Goal: Book appointment/travel/reservation

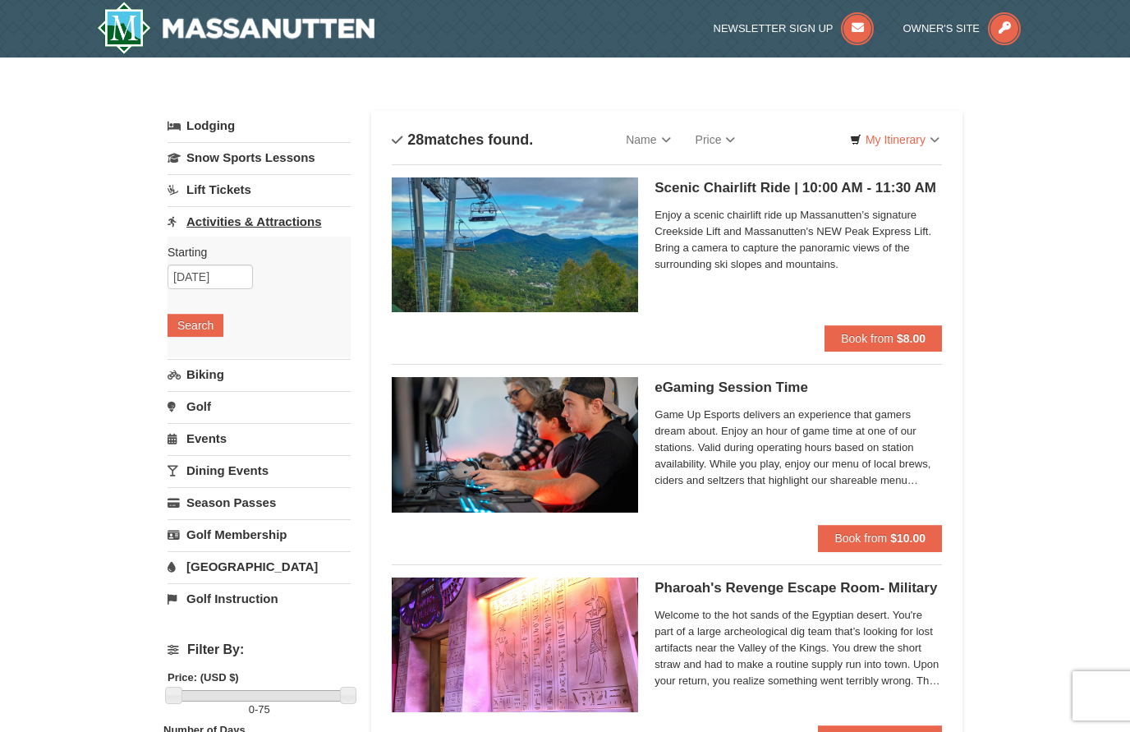
click at [265, 220] on link "Activities & Attractions" at bounding box center [258, 221] width 183 height 30
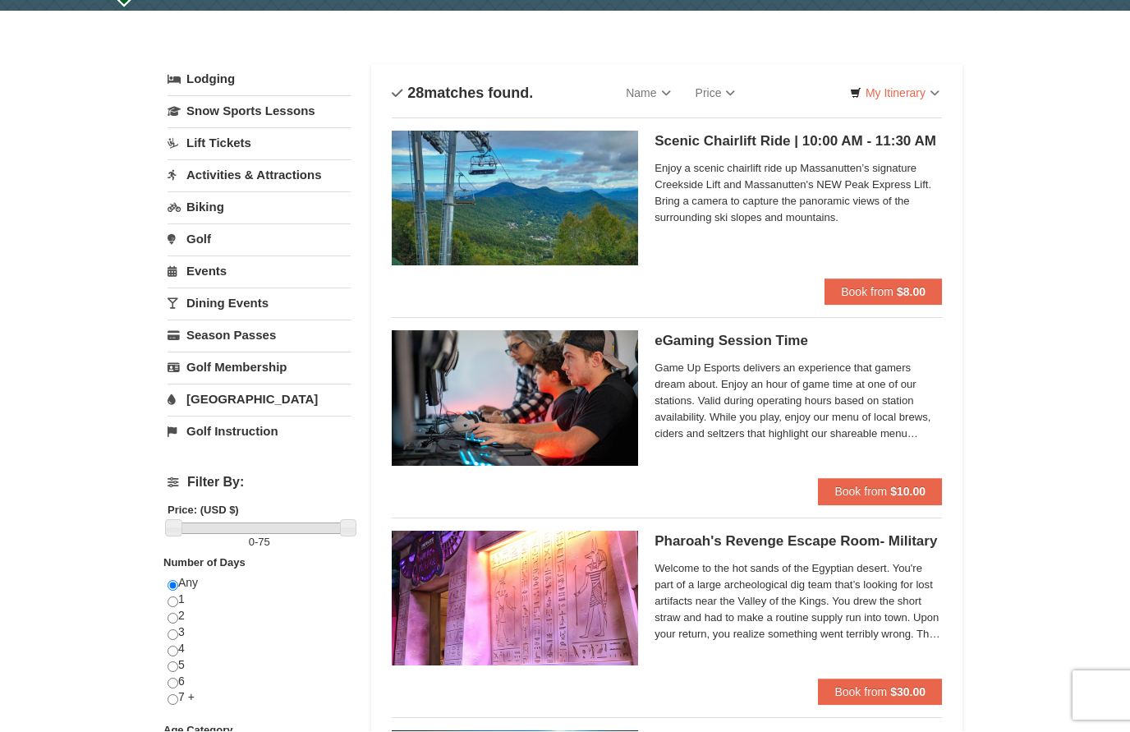
click at [177, 618] on input "radio" at bounding box center [172, 618] width 11 height 11
radio input "true"
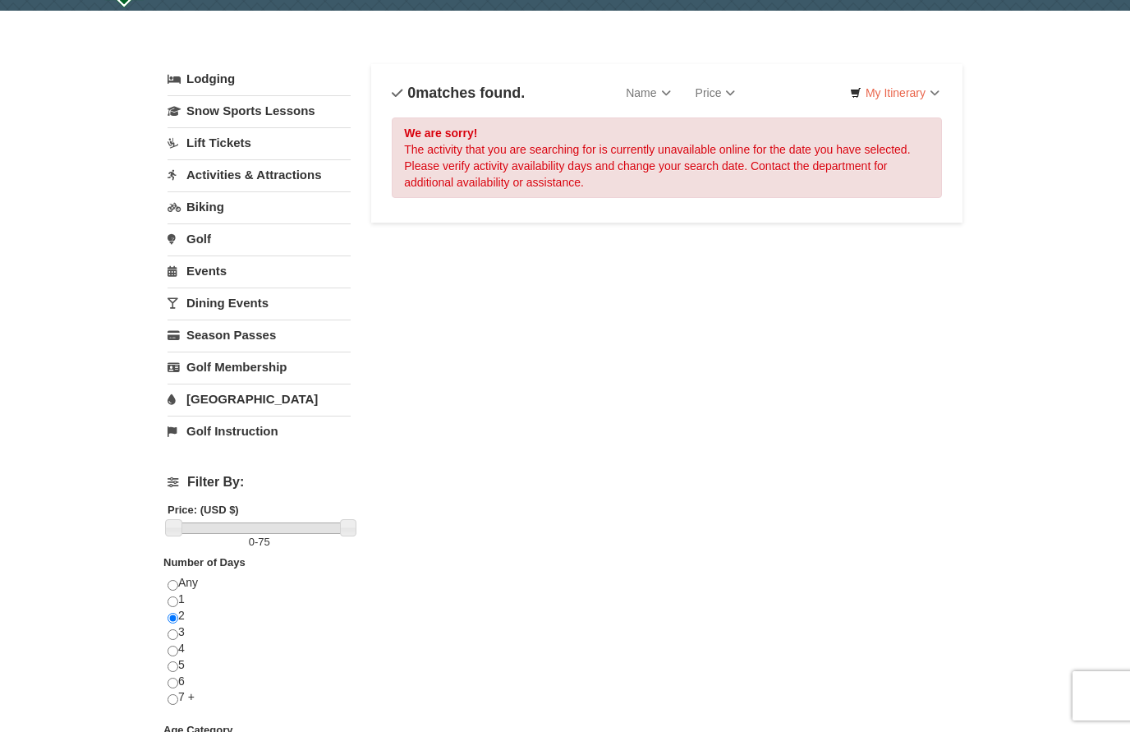
click at [173, 584] on input "radio" at bounding box center [172, 585] width 11 height 11
radio input "true"
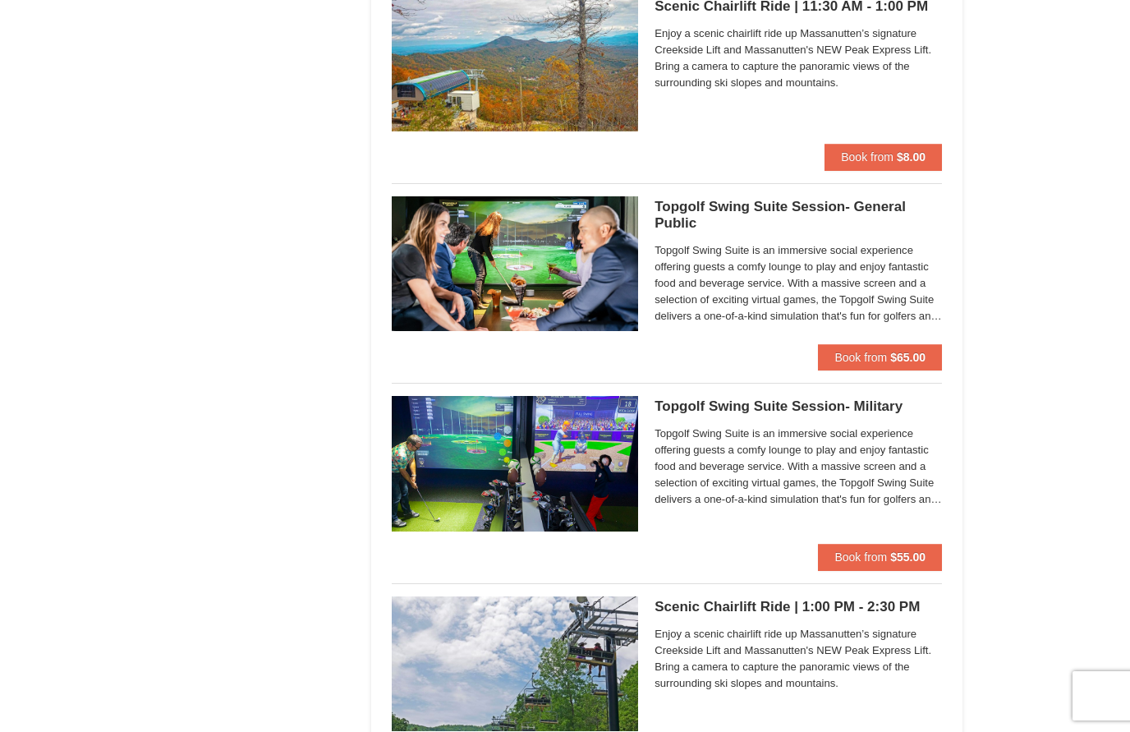
scroll to position [2379, 0]
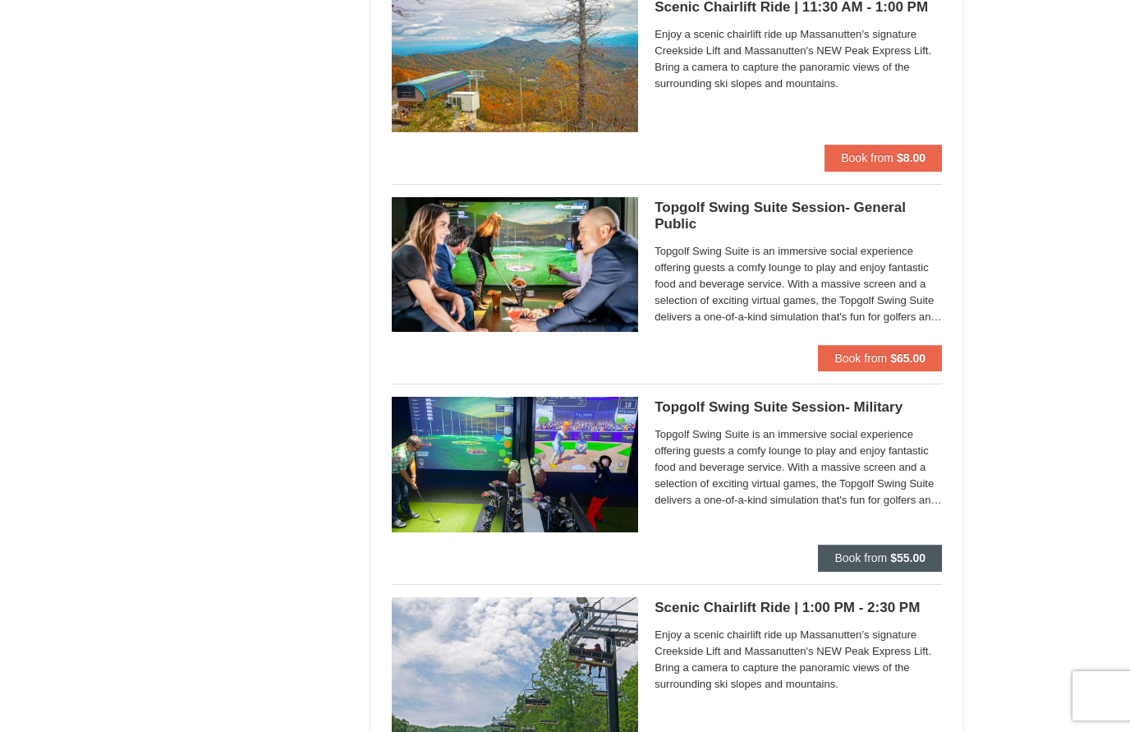
click at [911, 557] on strong "$55.00" at bounding box center [907, 557] width 35 height 13
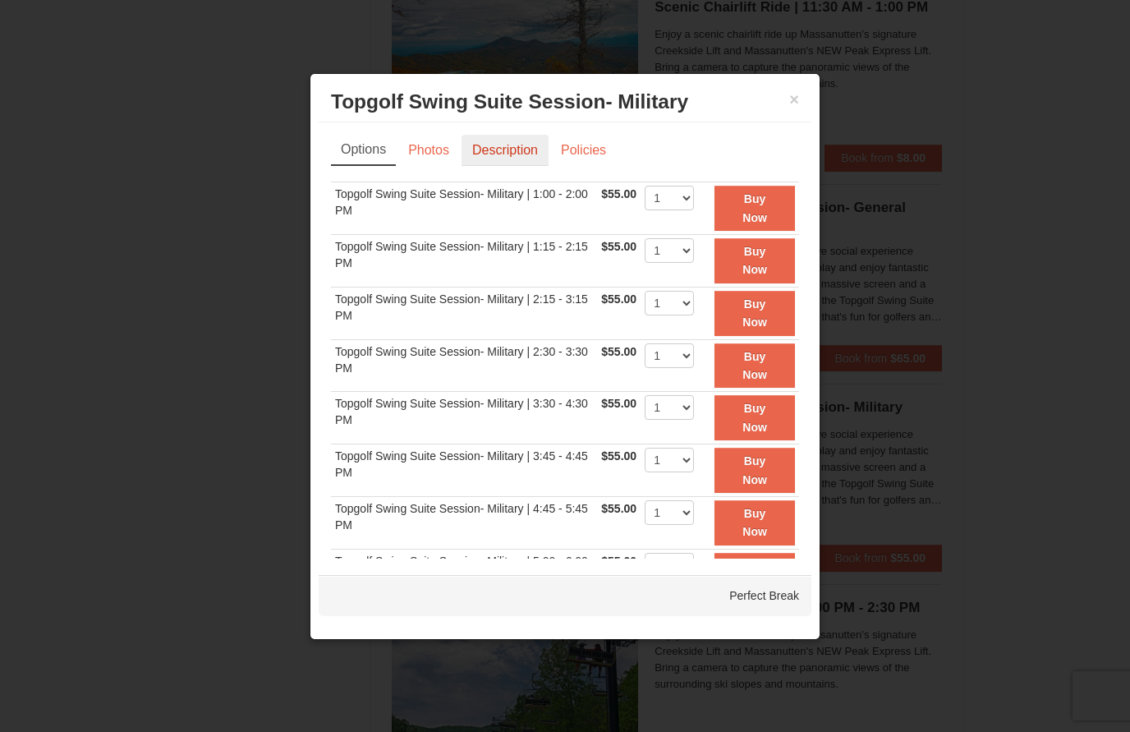
click at [513, 145] on link "Description" at bounding box center [504, 150] width 87 height 31
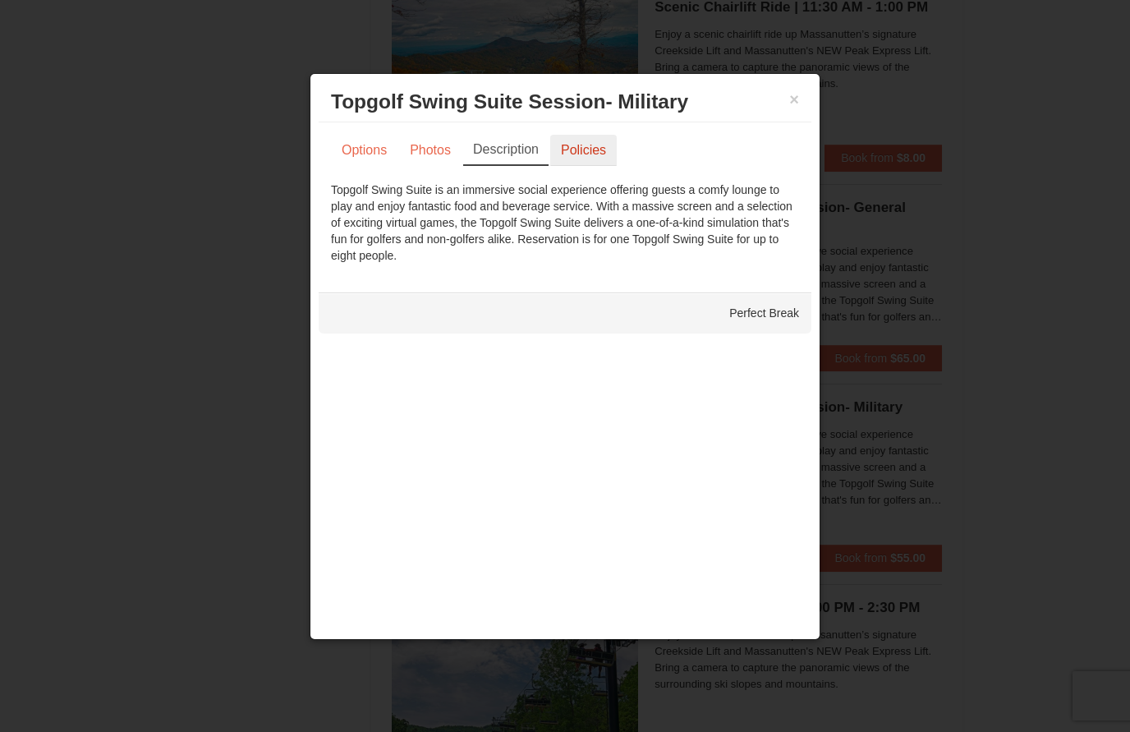
click at [586, 147] on link "Policies" at bounding box center [583, 150] width 67 height 31
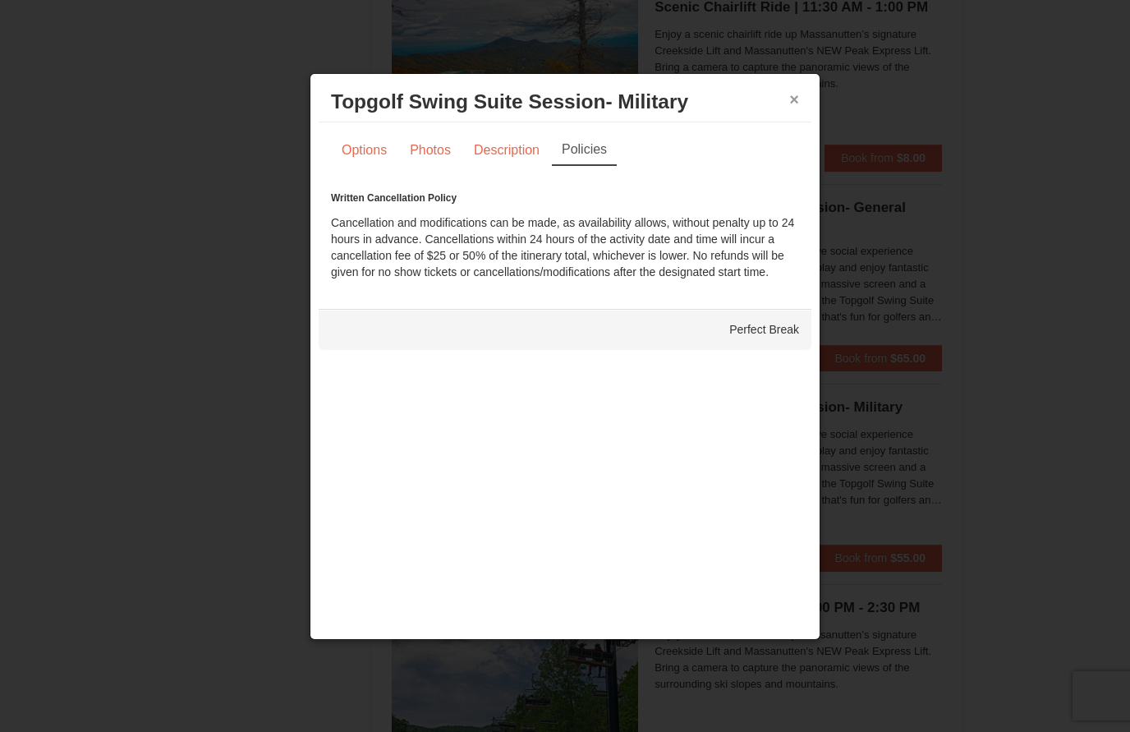
click at [791, 93] on button "×" at bounding box center [794, 99] width 10 height 16
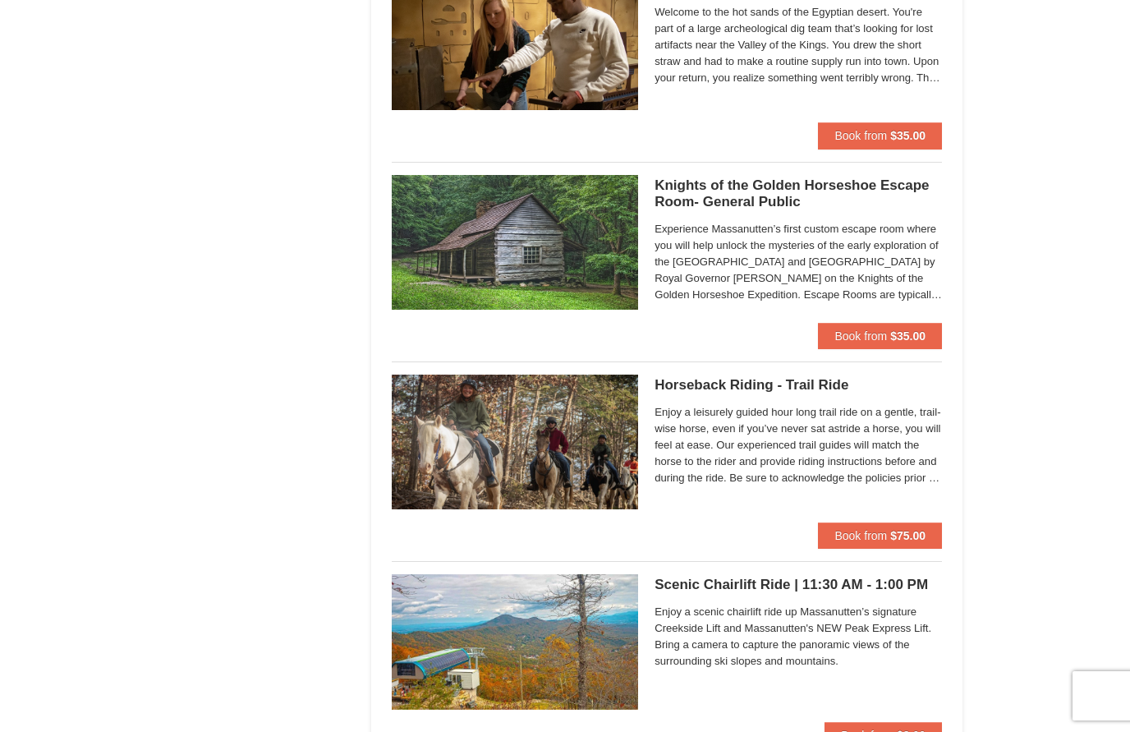
scroll to position [1796, 0]
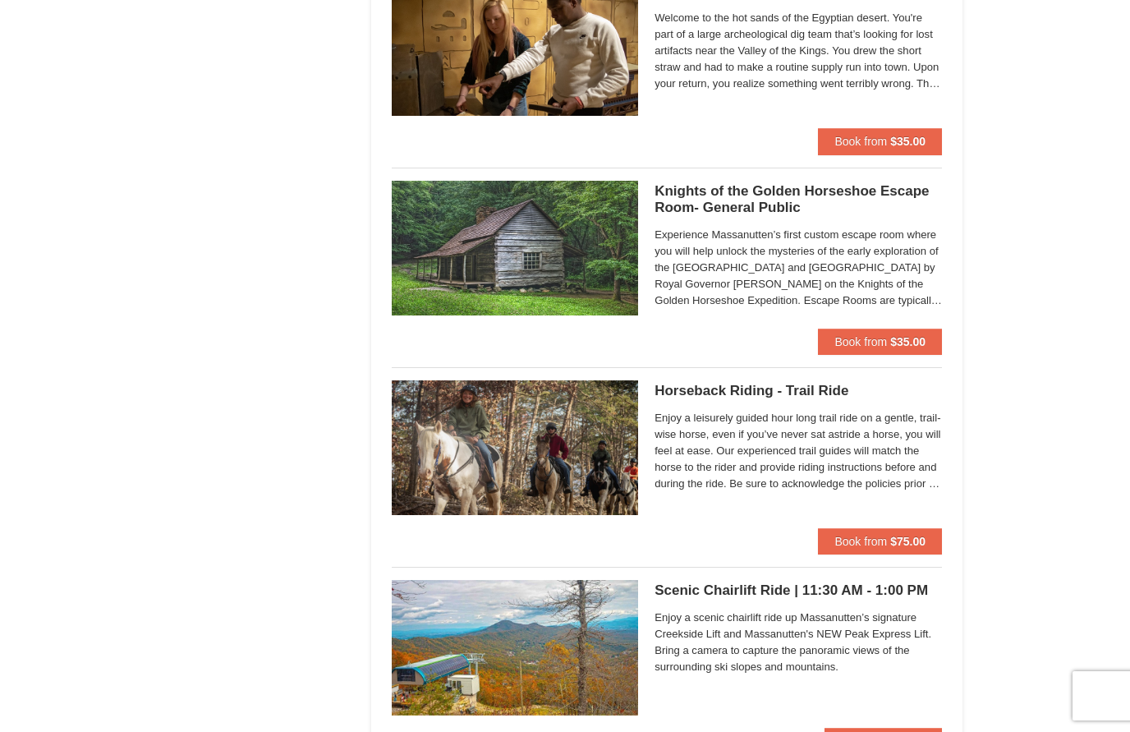
click at [820, 649] on span "Enjoy a scenic chairlift ride up Massanutten’s signature Creekside Lift and Mas…" at bounding box center [797, 642] width 287 height 66
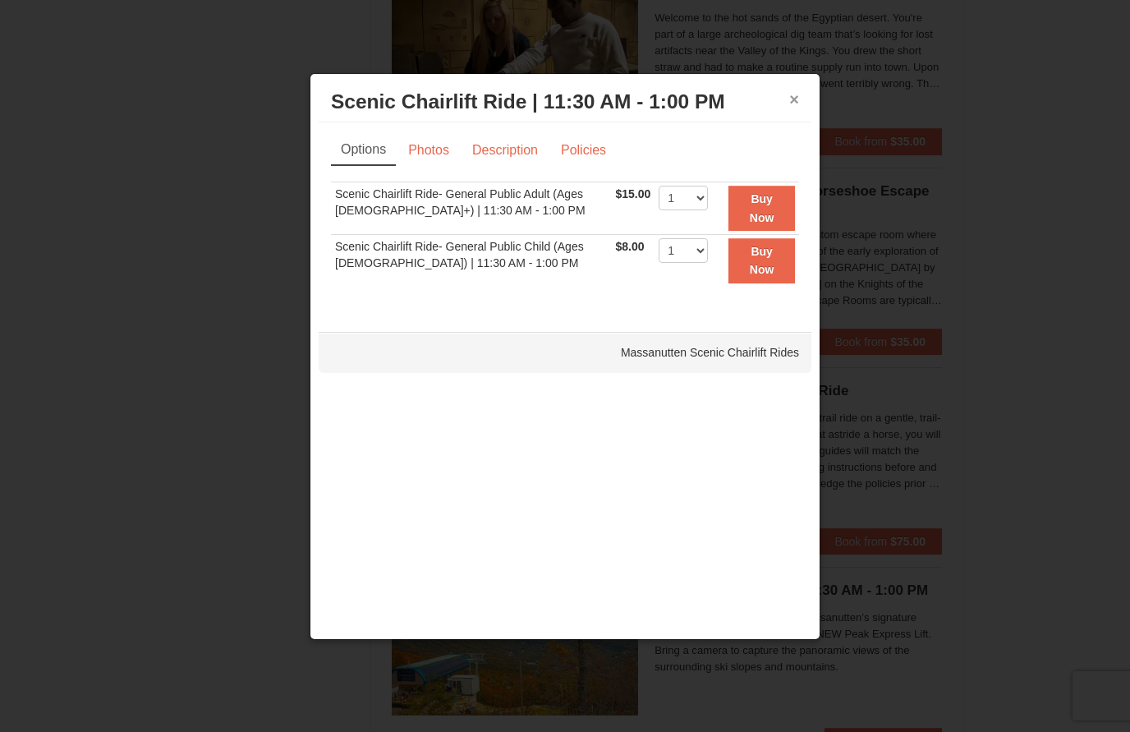
click at [793, 108] on button "×" at bounding box center [794, 99] width 10 height 16
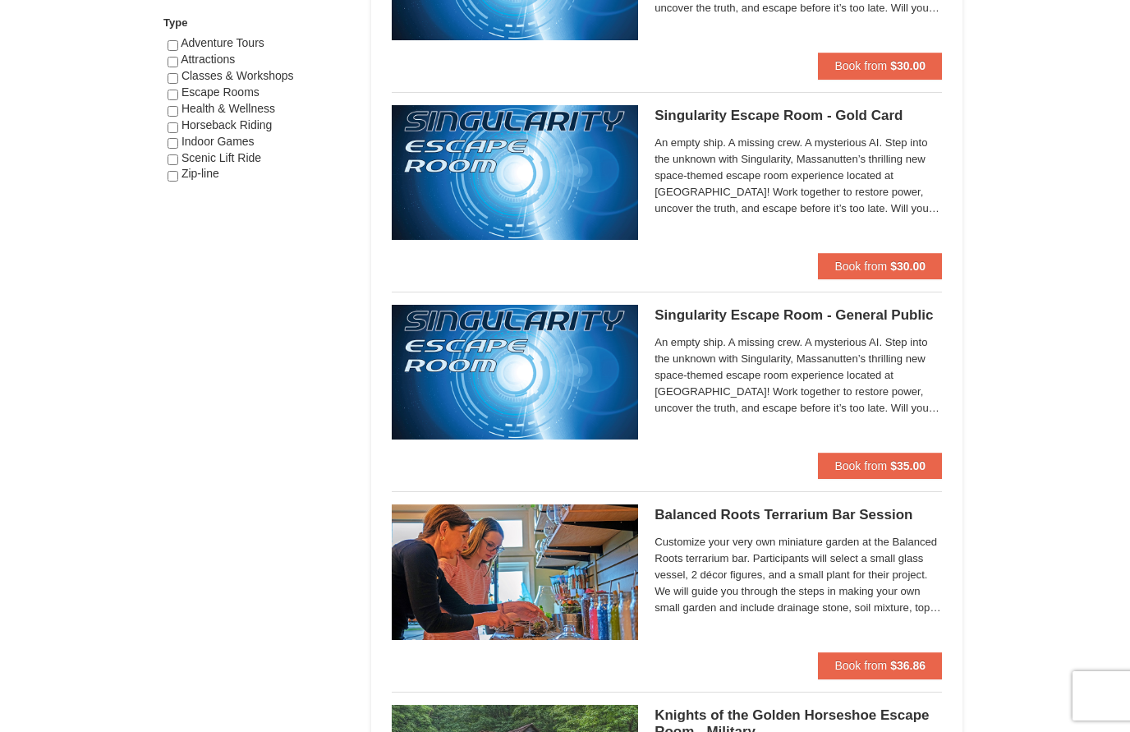
scroll to position [870, 0]
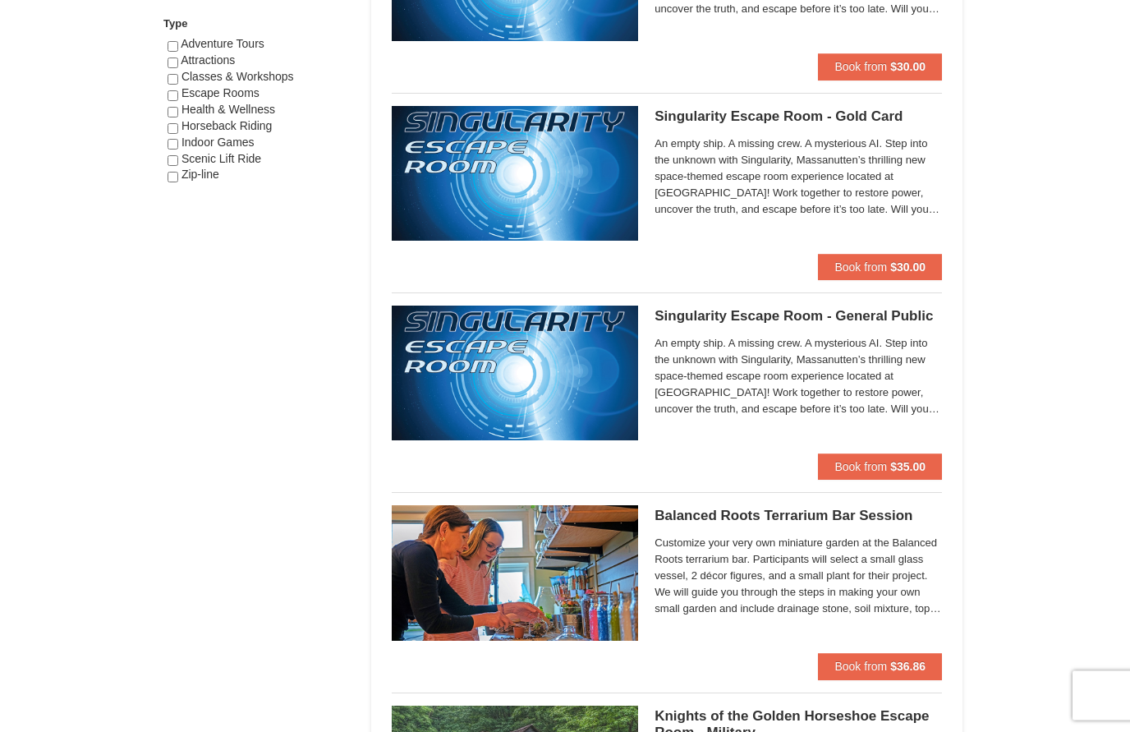
click at [769, 582] on span "Customize your very own miniature garden at the Balanced Roots terrarium bar. P…" at bounding box center [797, 576] width 287 height 82
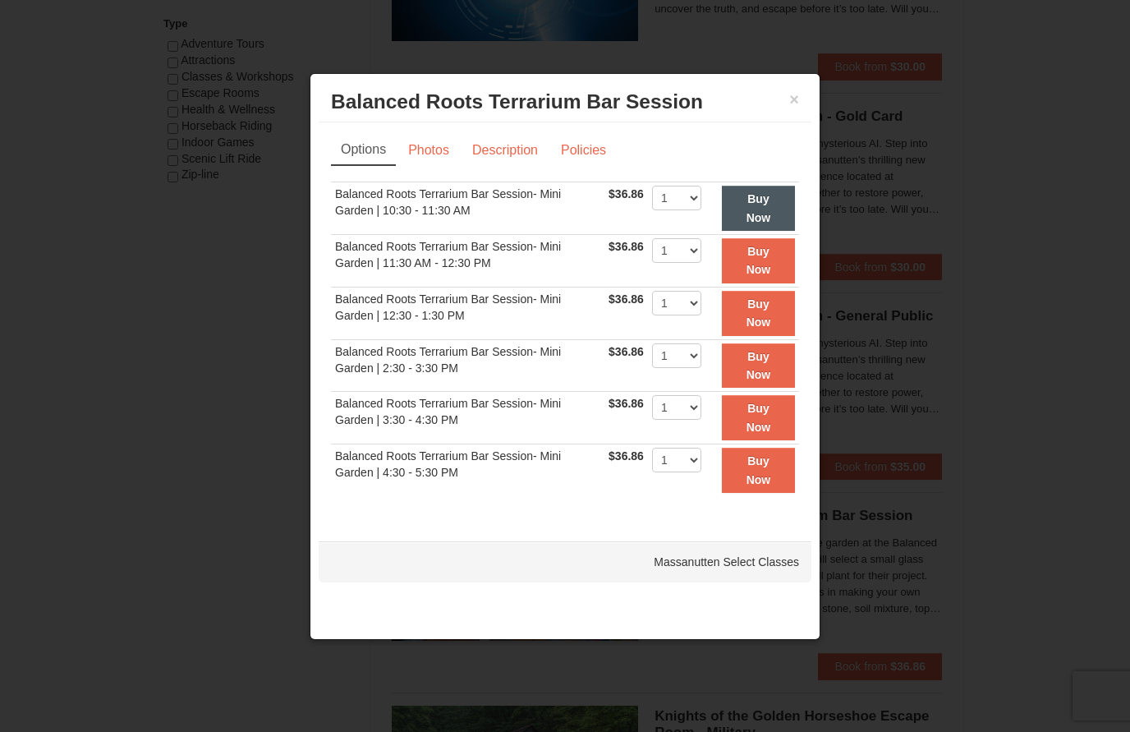
click at [771, 205] on strong "Buy Now" at bounding box center [758, 207] width 25 height 31
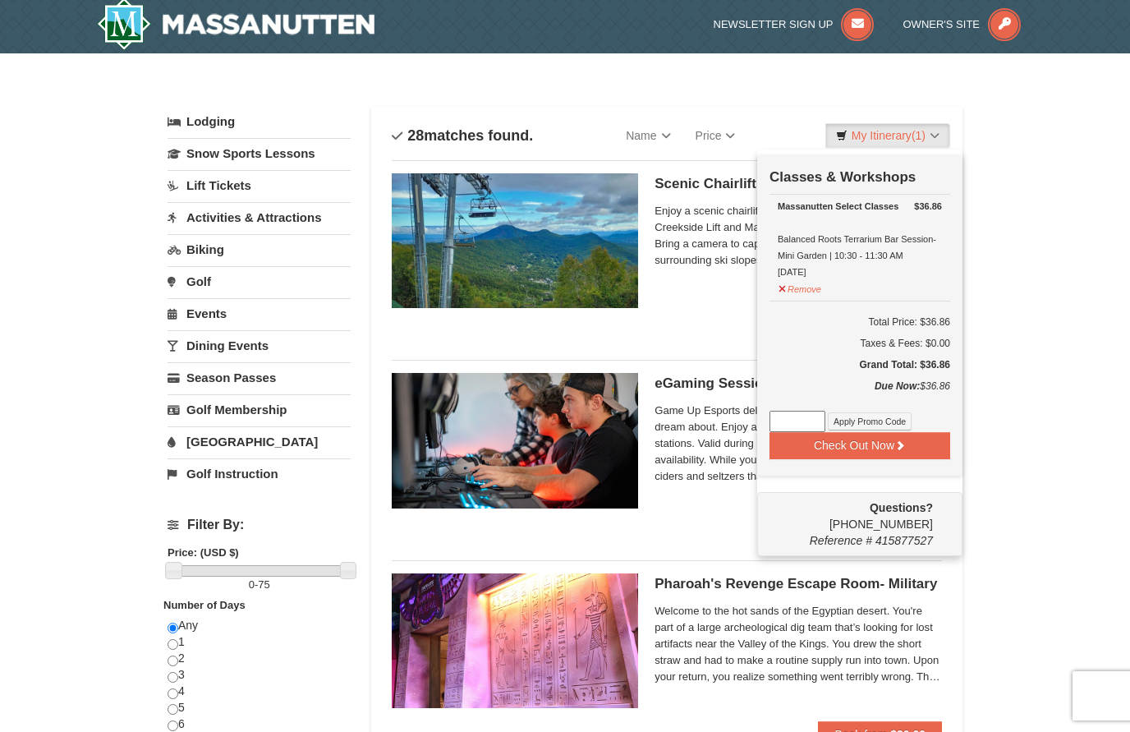
scroll to position [5, 0]
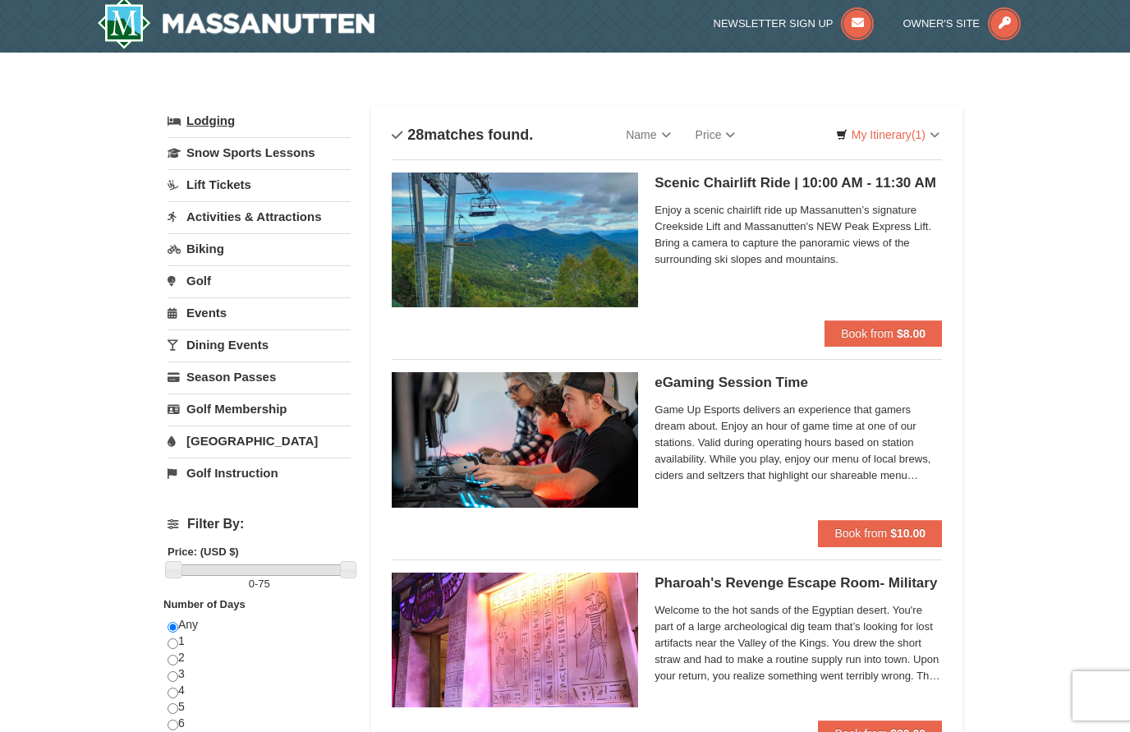
click at [212, 127] on link "Lodging" at bounding box center [258, 121] width 183 height 30
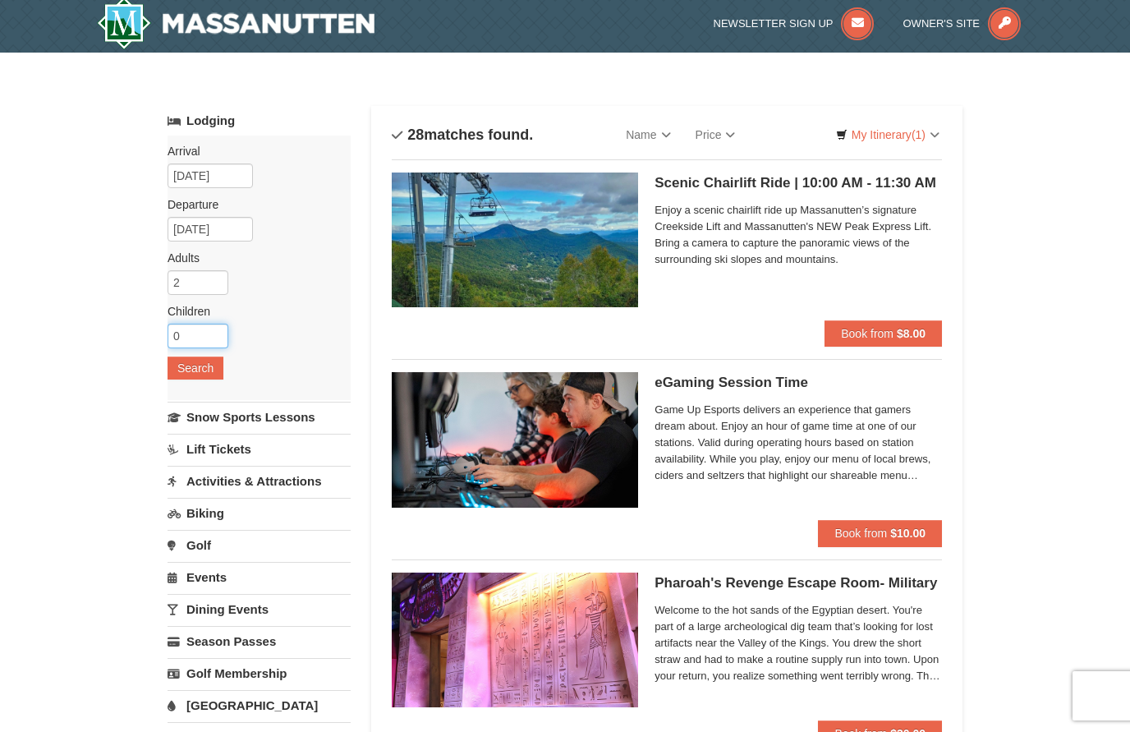
click at [201, 328] on input "0" at bounding box center [197, 335] width 61 height 25
type input "1"
click at [209, 286] on input "2" at bounding box center [197, 283] width 61 height 25
type input "3"
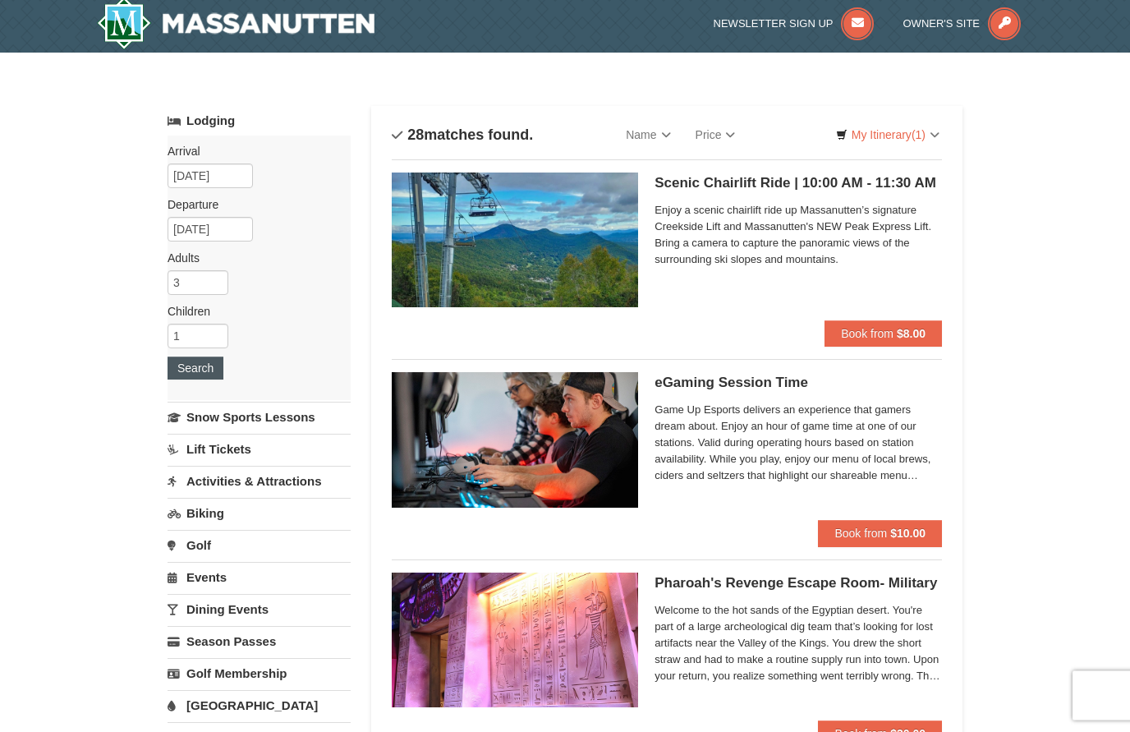
click at [219, 374] on button "Search" at bounding box center [195, 368] width 56 height 23
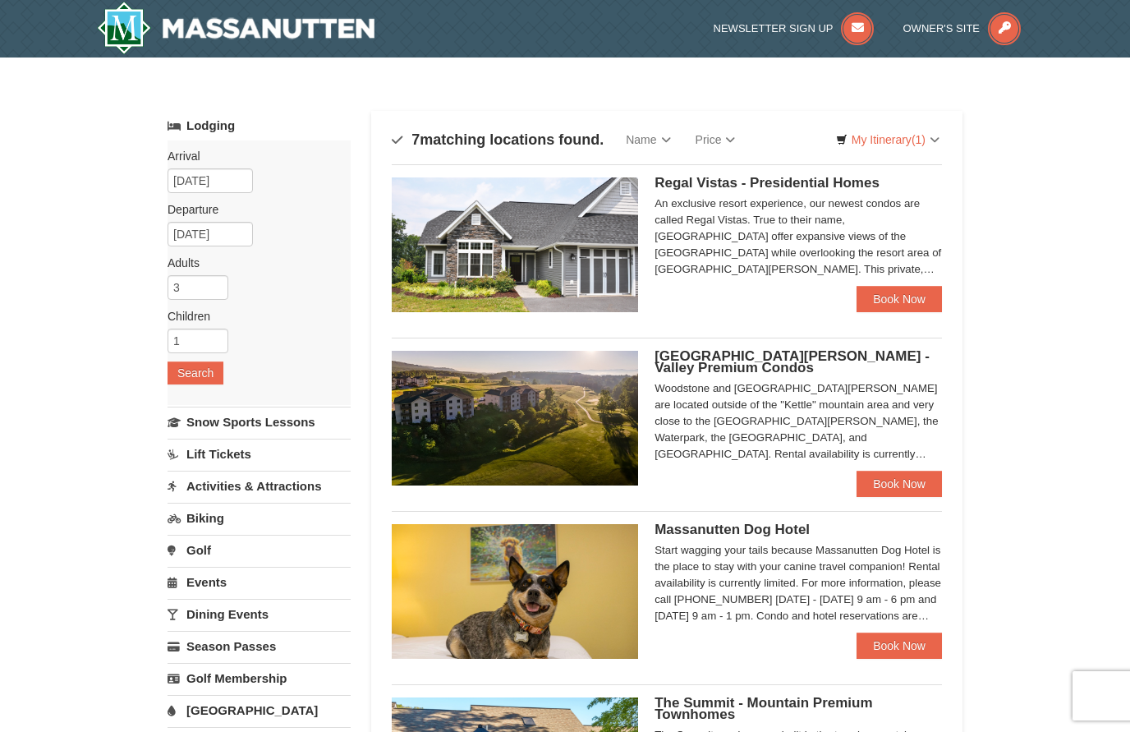
click at [553, 408] on img at bounding box center [515, 418] width 246 height 135
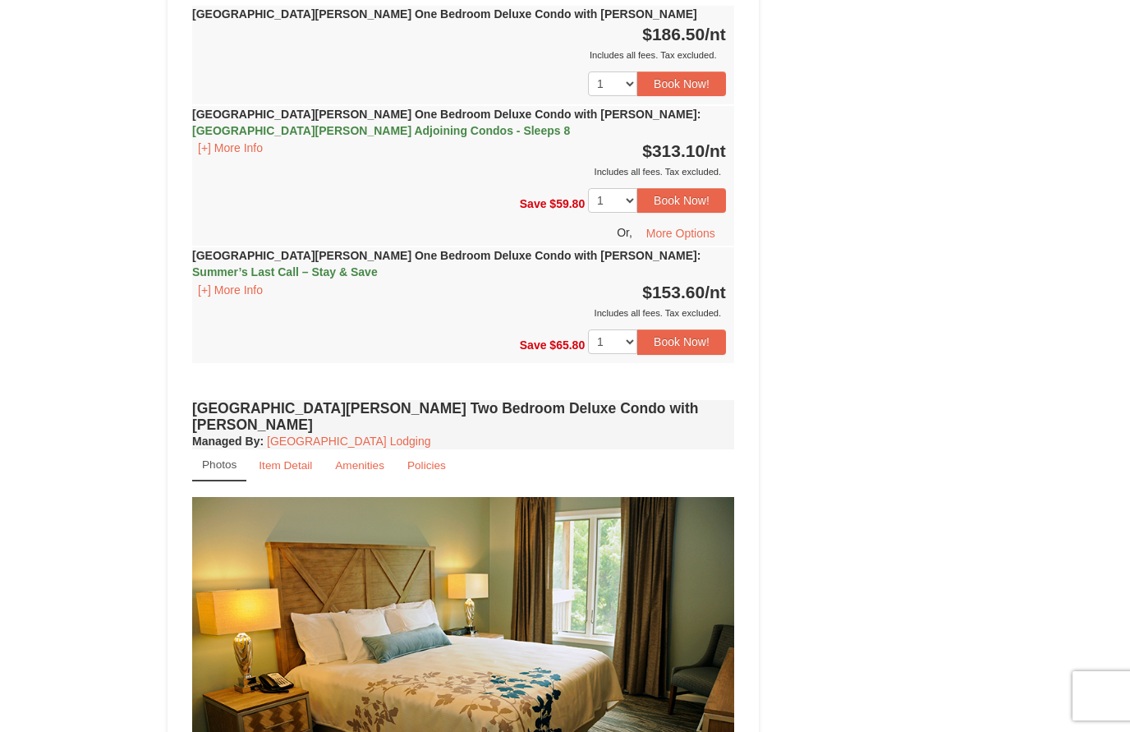
scroll to position [1709, 0]
